Goal: Information Seeking & Learning: Learn about a topic

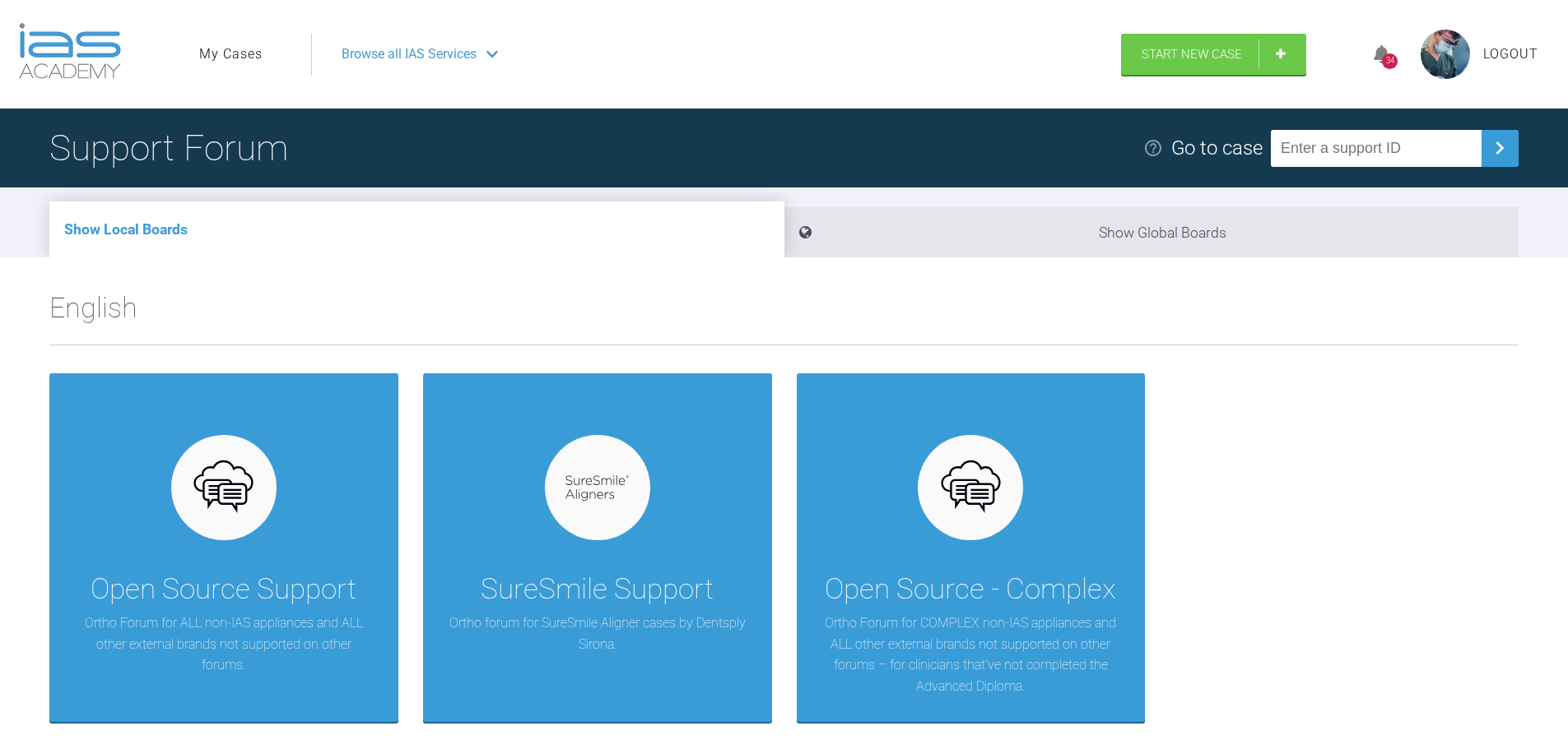
click at [261, 47] on link "My Cases" at bounding box center [231, 54] width 64 height 21
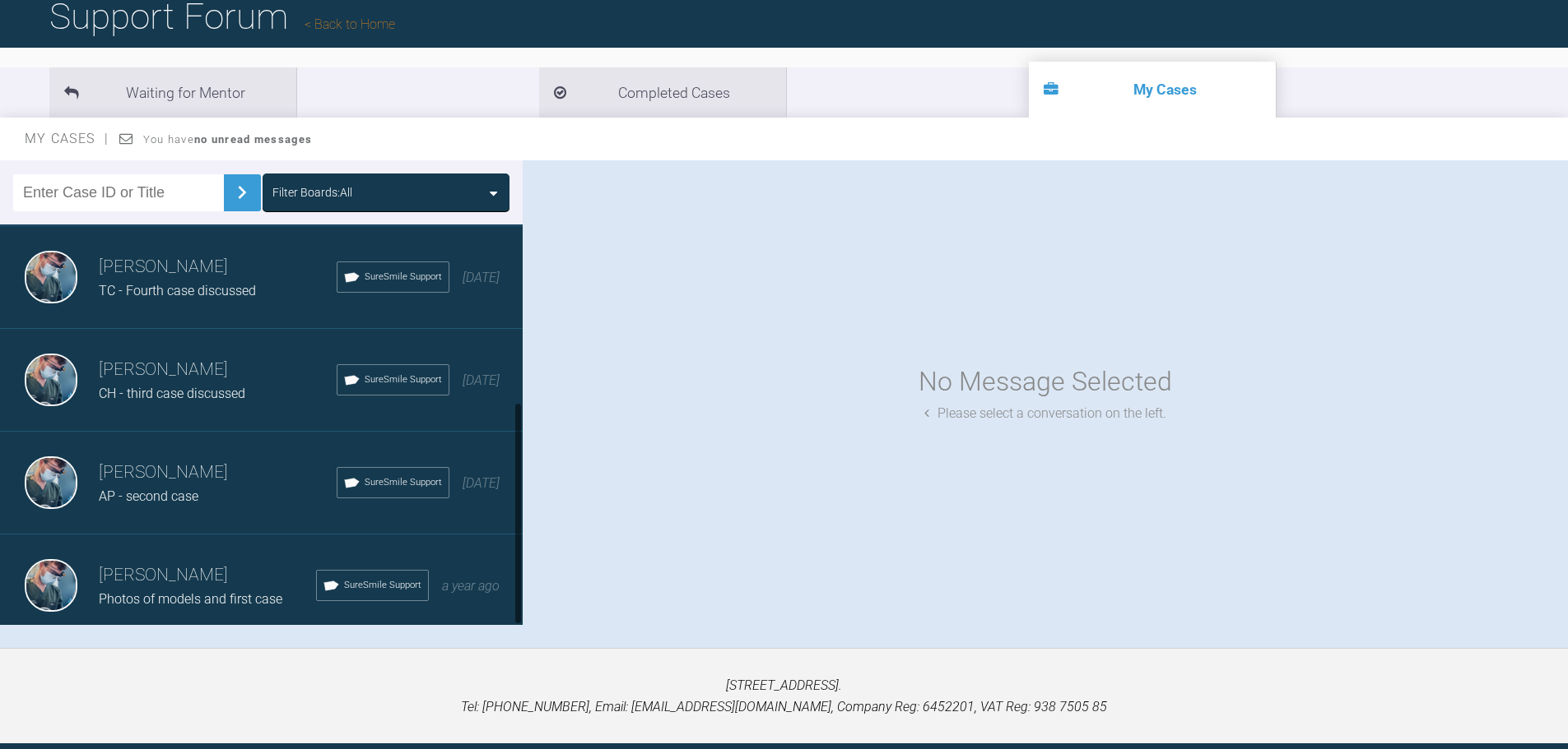
scroll to position [171, 0]
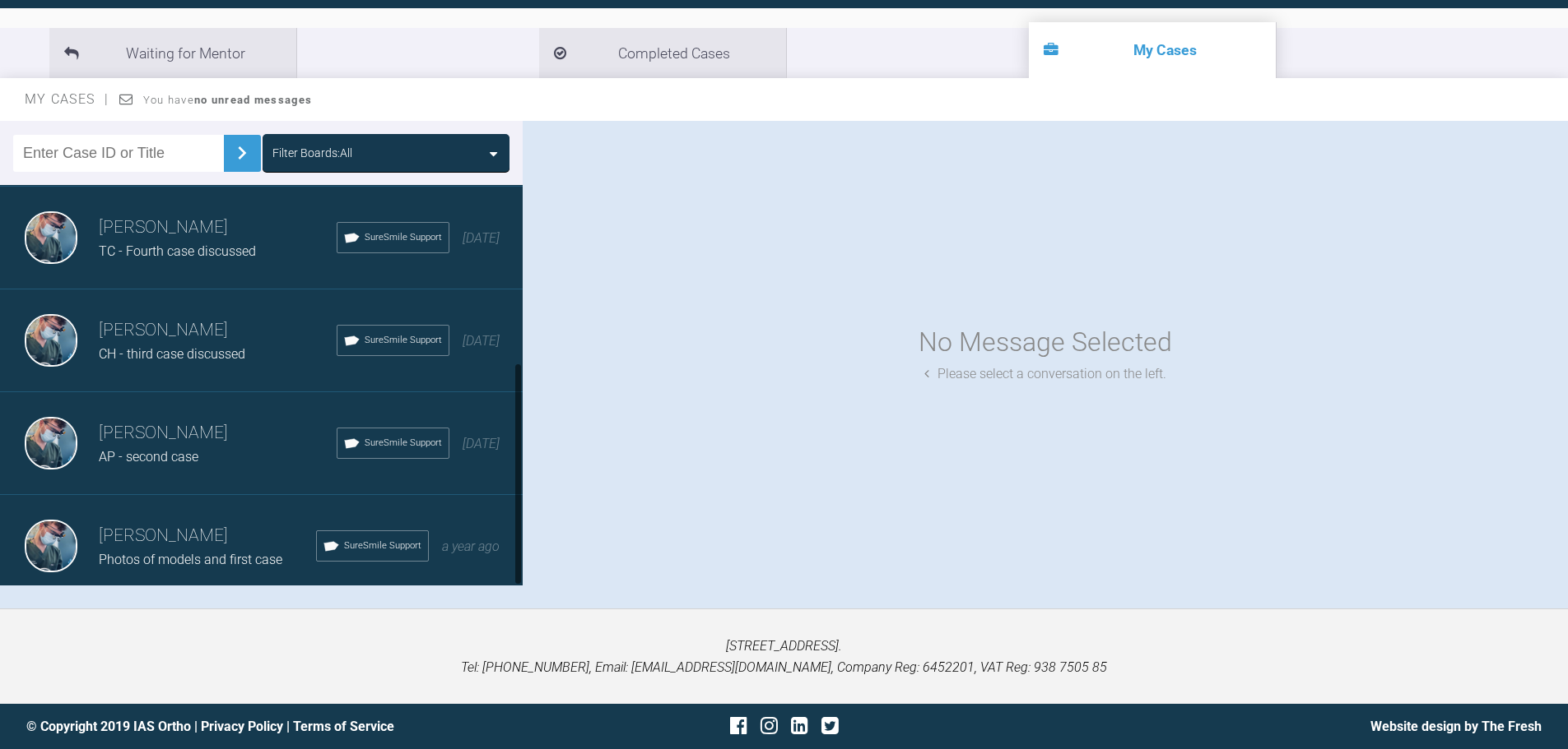
click at [206, 552] on span "Photos of models and first case" at bounding box center [190, 560] width 183 height 16
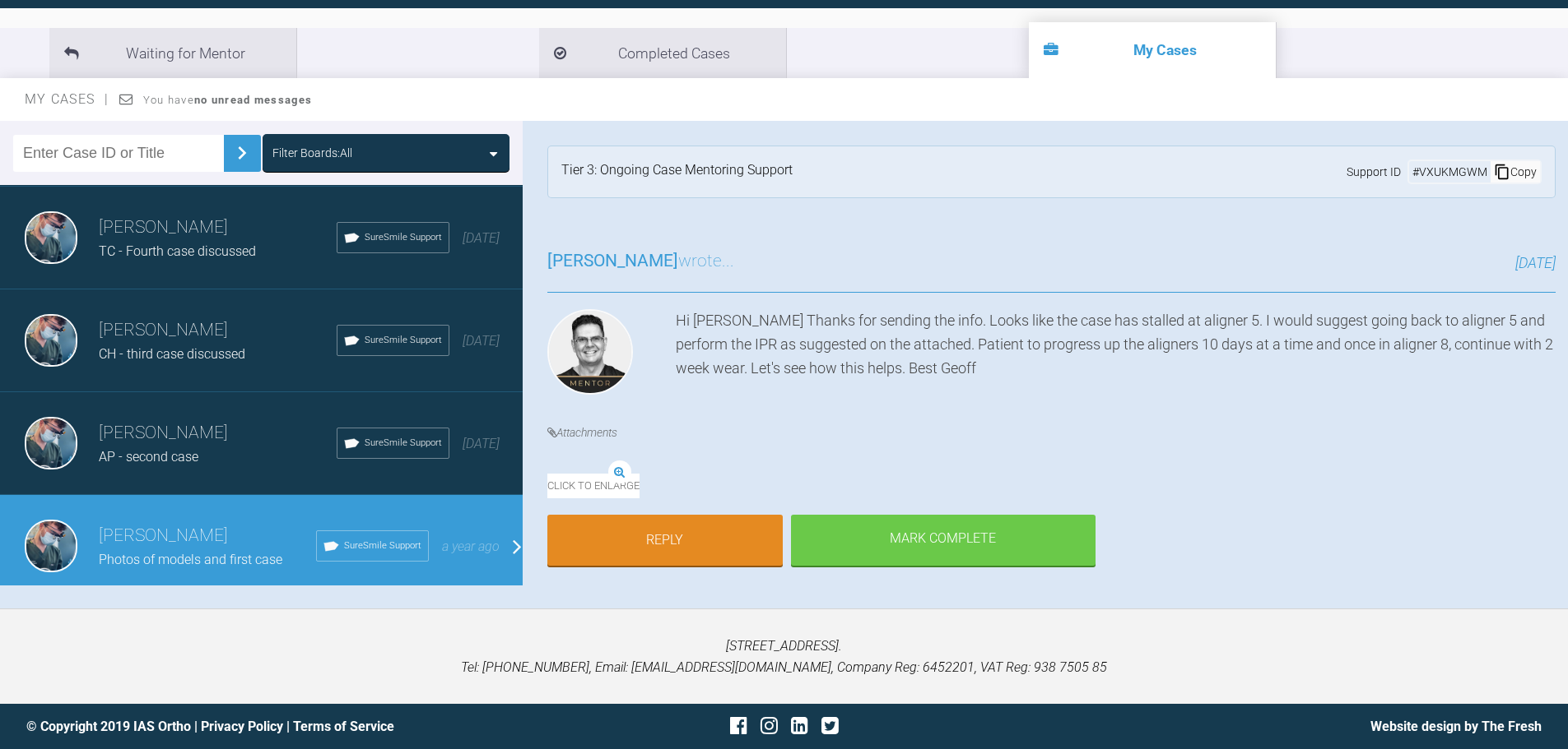
click at [548, 473] on img at bounding box center [548, 473] width 0 height 0
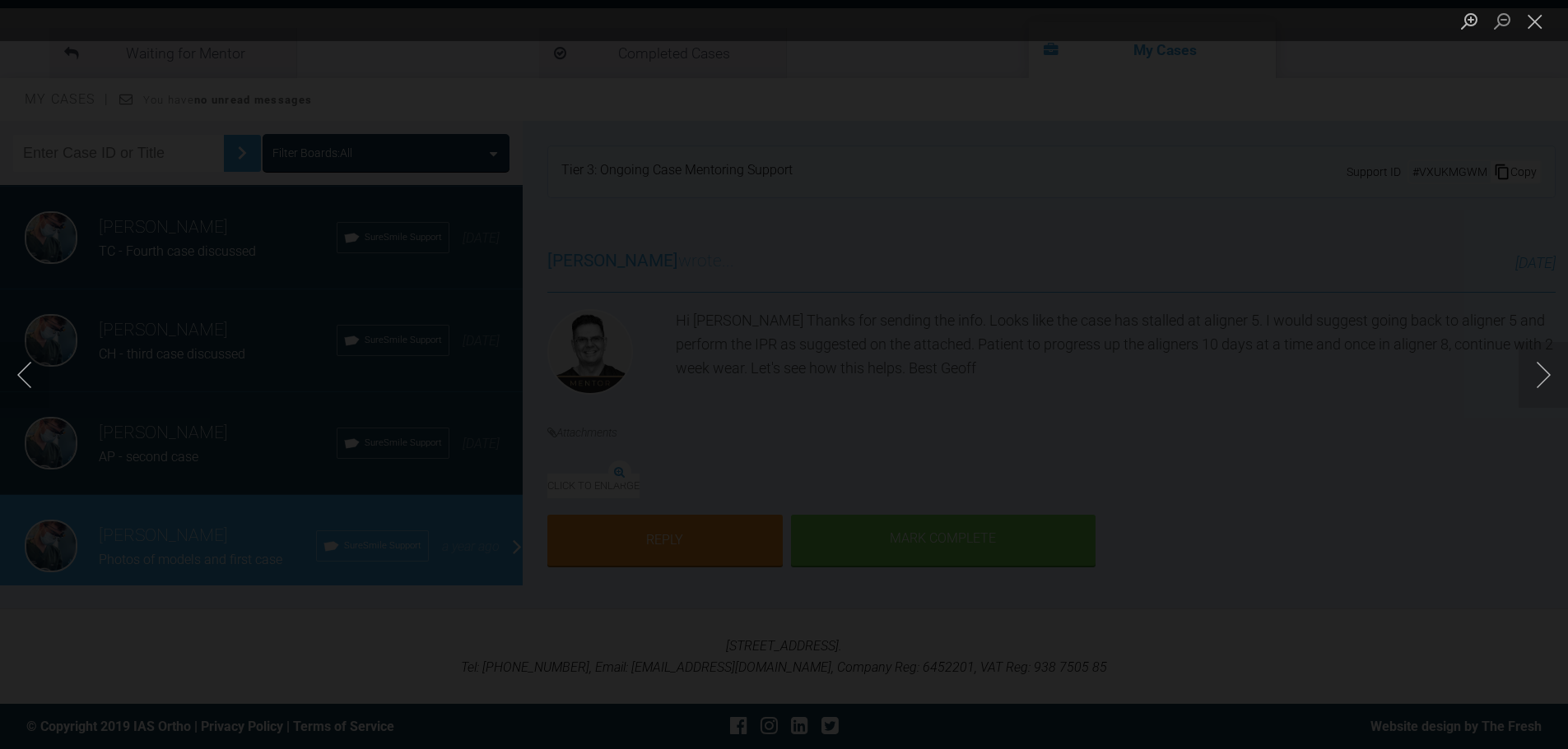
click at [331, 375] on img "Lightbox" at bounding box center [331, 375] width 0 height 0
click at [1538, 24] on button "Close lightbox" at bounding box center [1534, 20] width 33 height 29
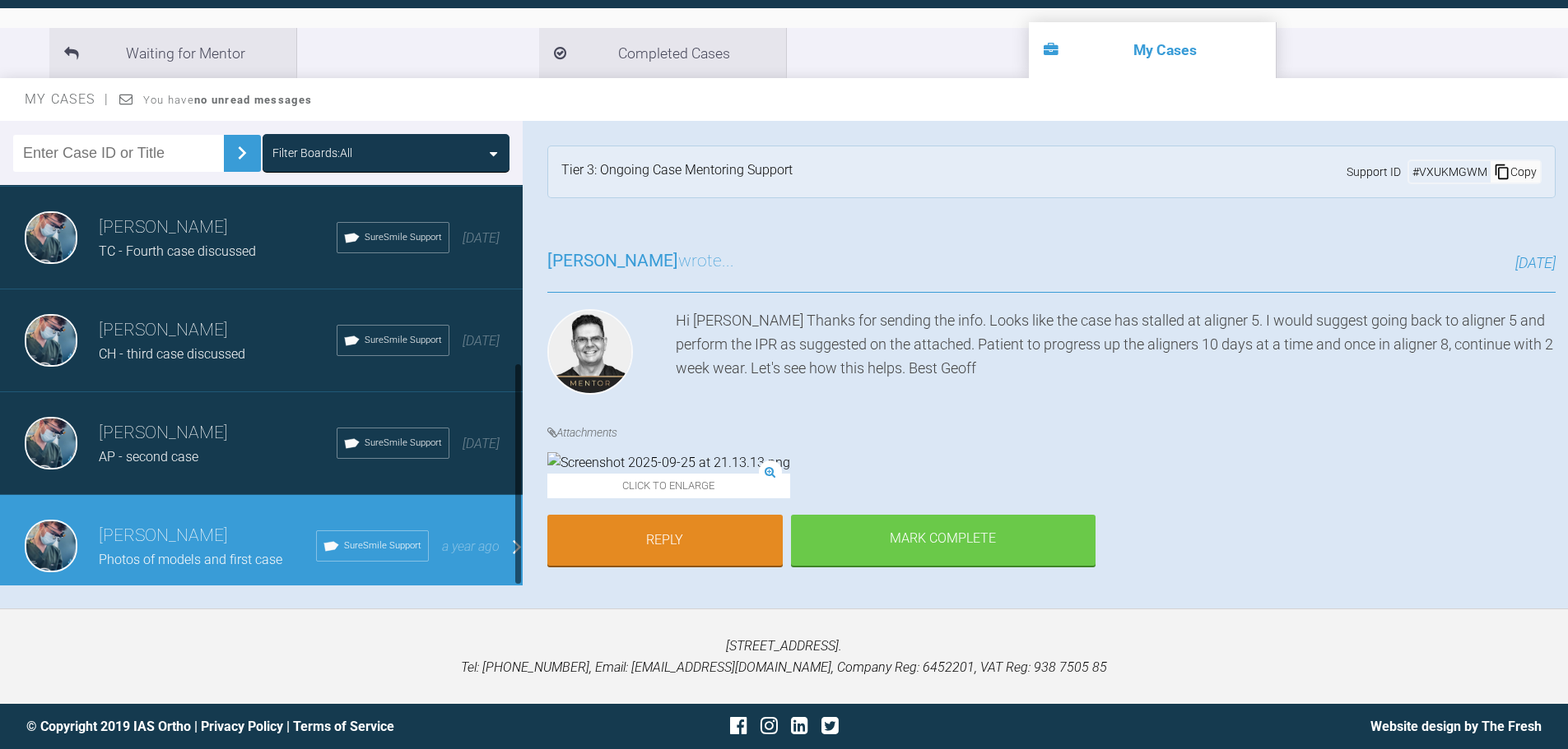
click at [197, 419] on h3 "[PERSON_NAME]" at bounding box center [218, 433] width 238 height 28
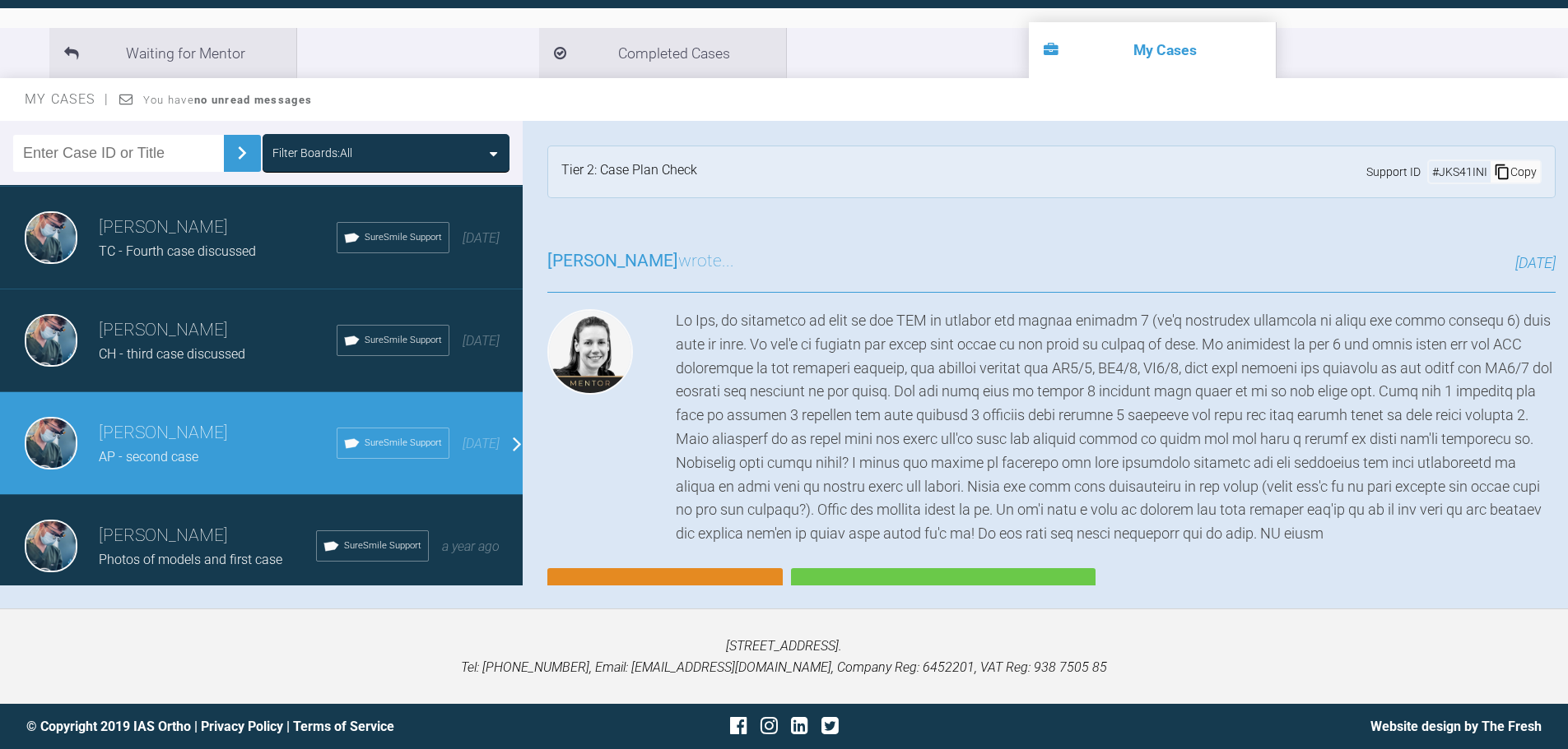
click at [171, 565] on div "[PERSON_NAME] Photos of models and first case SureSmile Support a year ago" at bounding box center [267, 546] width 535 height 103
